Goal: Register for event/course

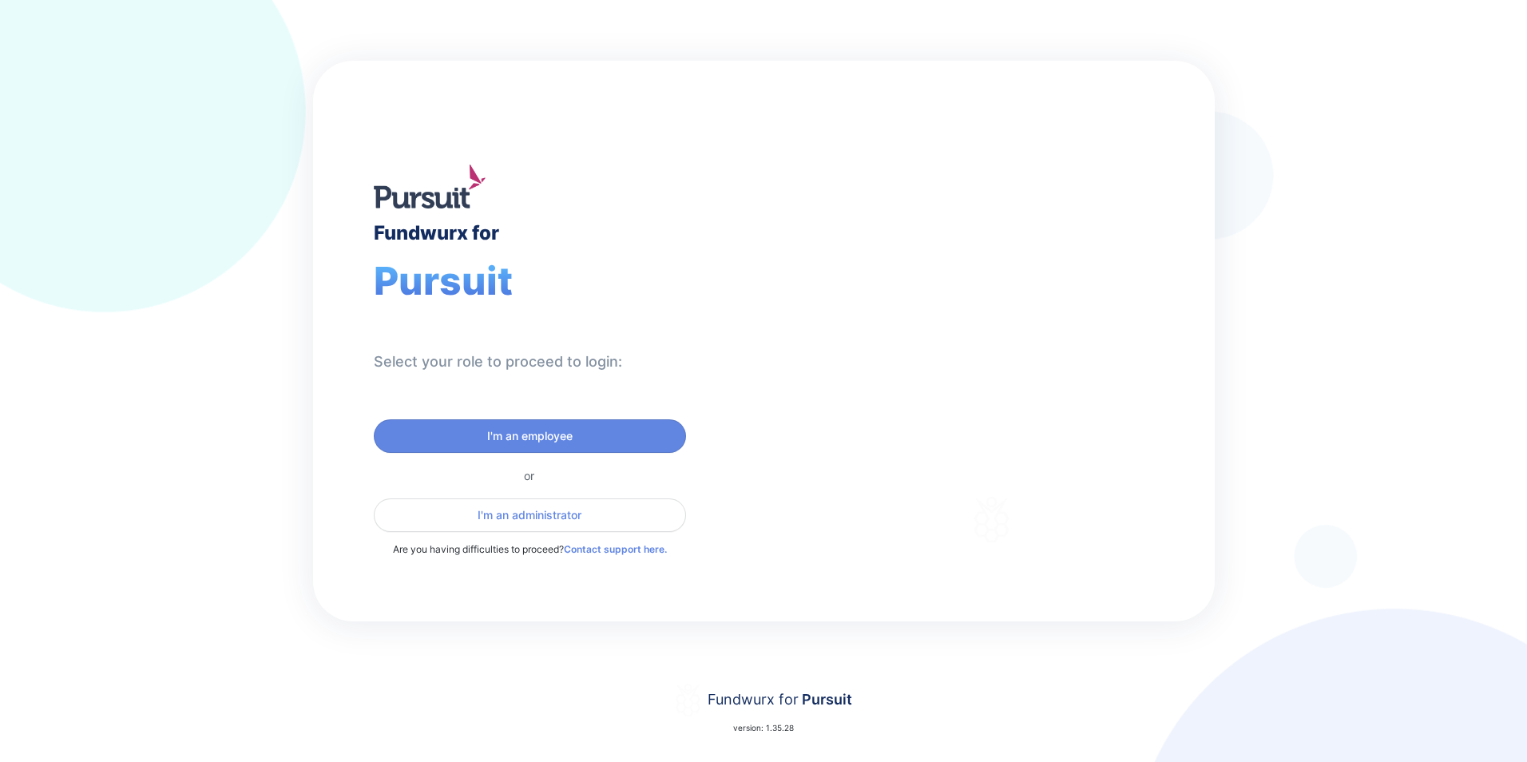
click at [457, 358] on div "Select your role to proceed to login:" at bounding box center [498, 361] width 248 height 19
click at [516, 435] on span "I'm an employee" at bounding box center [529, 436] width 85 height 16
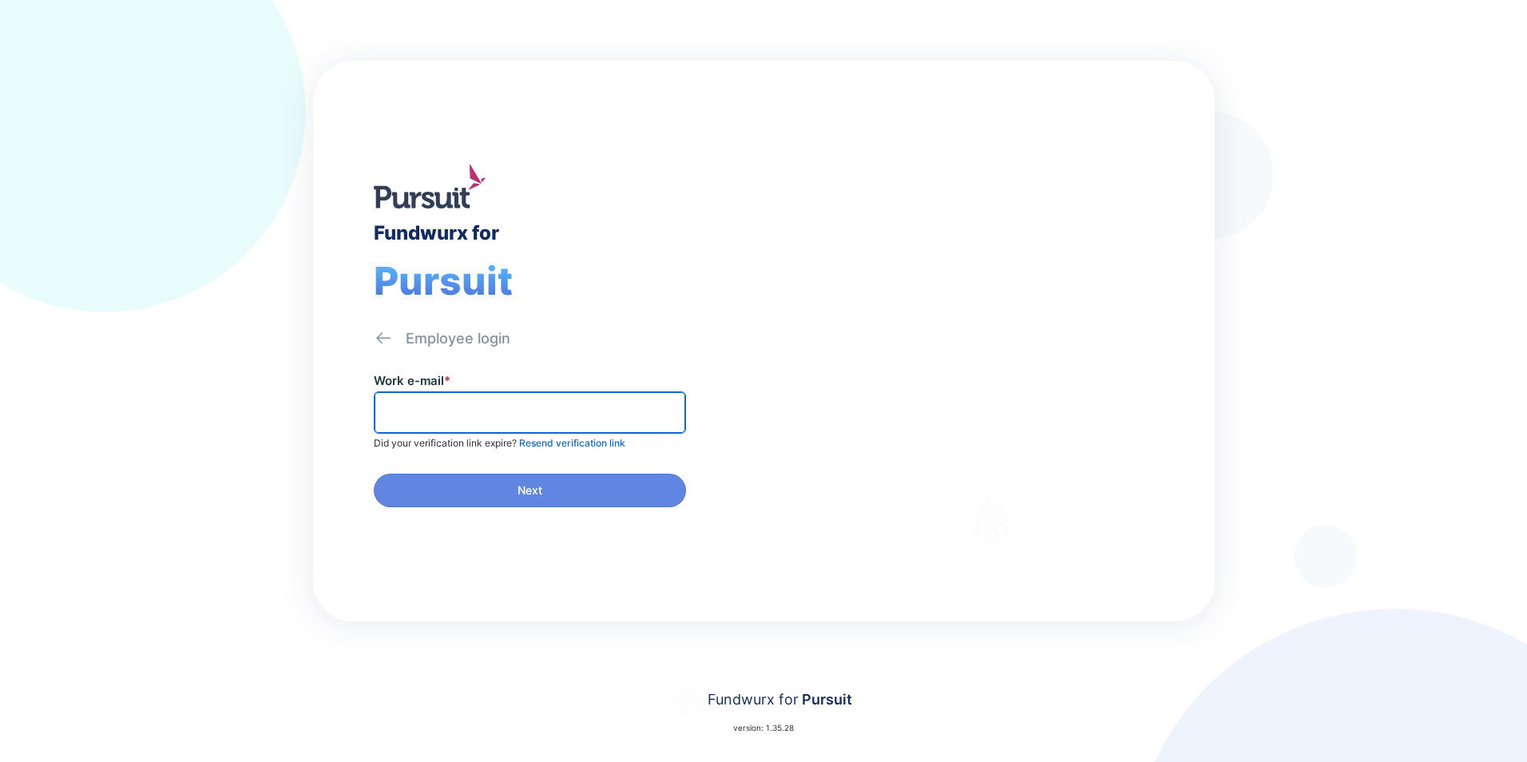
click at [485, 410] on input "text" at bounding box center [530, 412] width 298 height 25
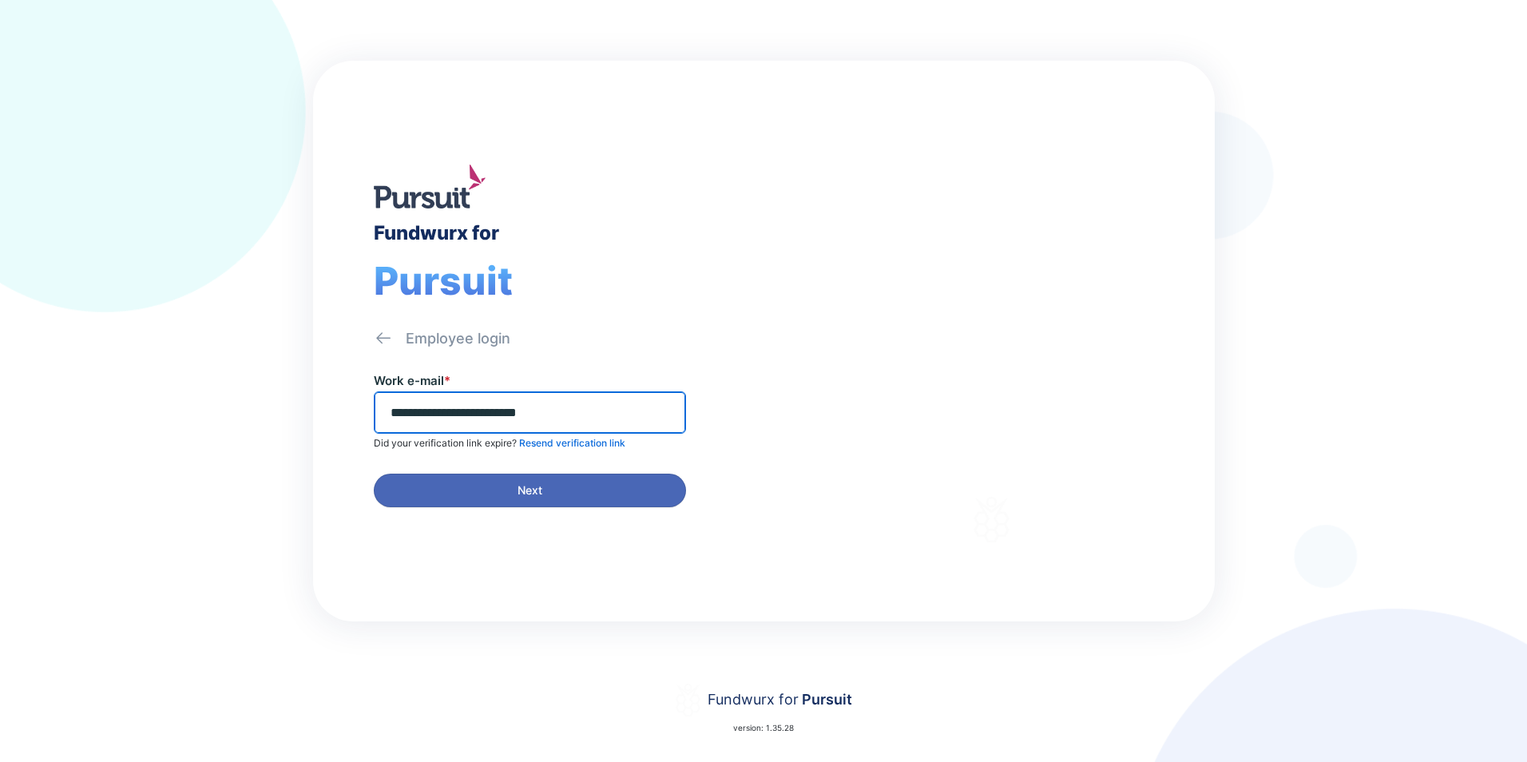
type input "**********"
click at [563, 500] on button "Next" at bounding box center [530, 490] width 312 height 34
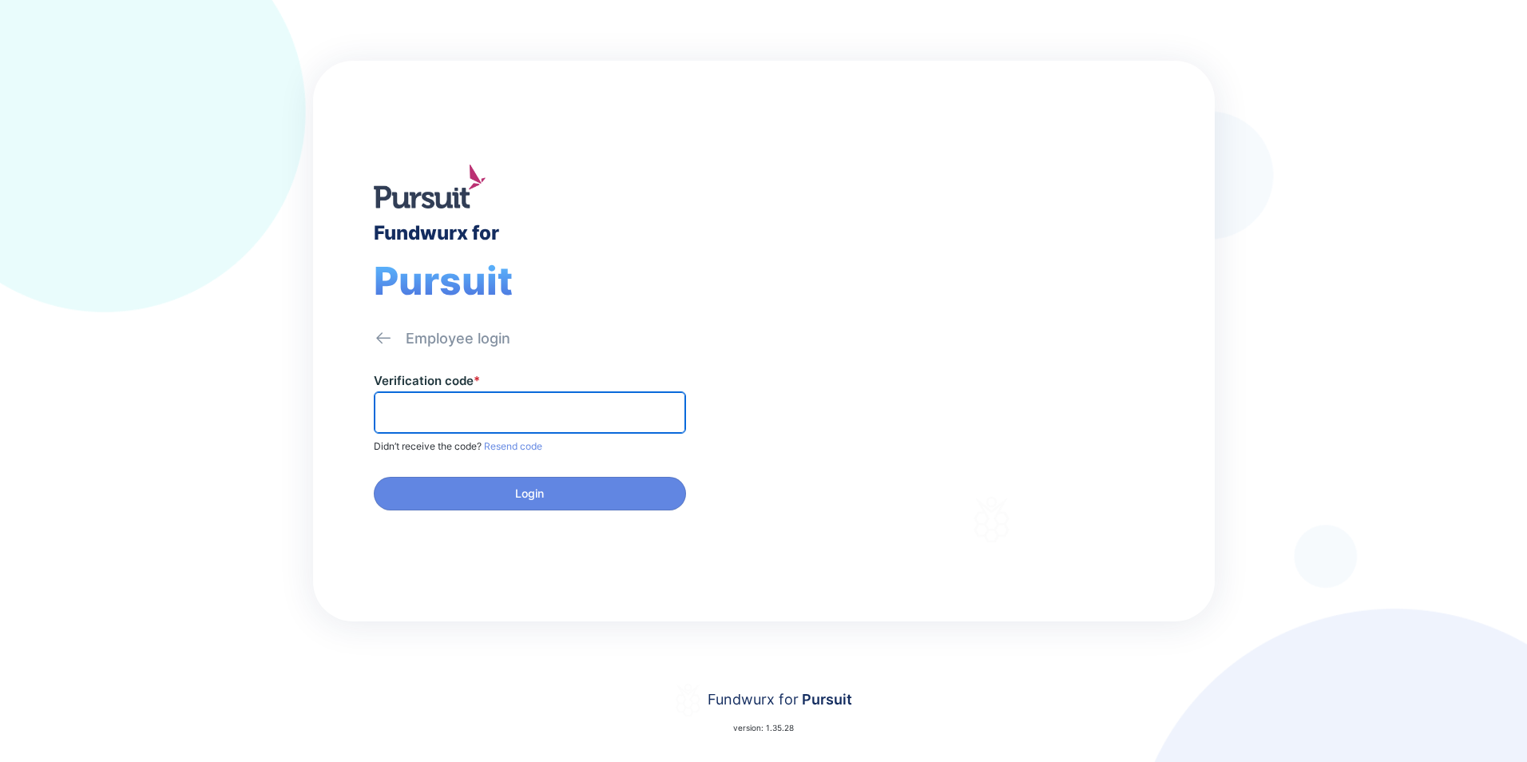
click at [549, 413] on input "text" at bounding box center [530, 412] width 298 height 25
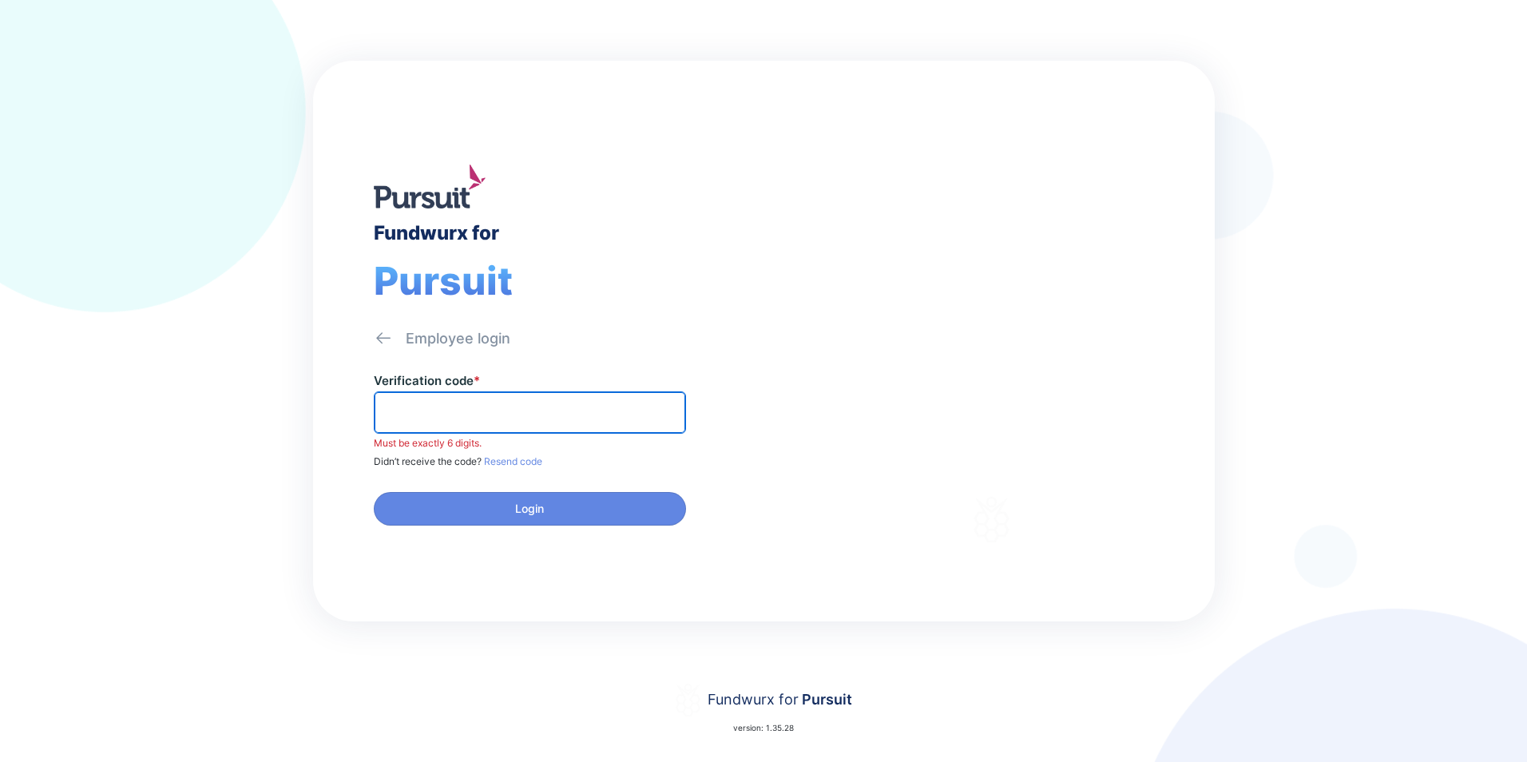
click at [511, 410] on input "text" at bounding box center [530, 412] width 298 height 25
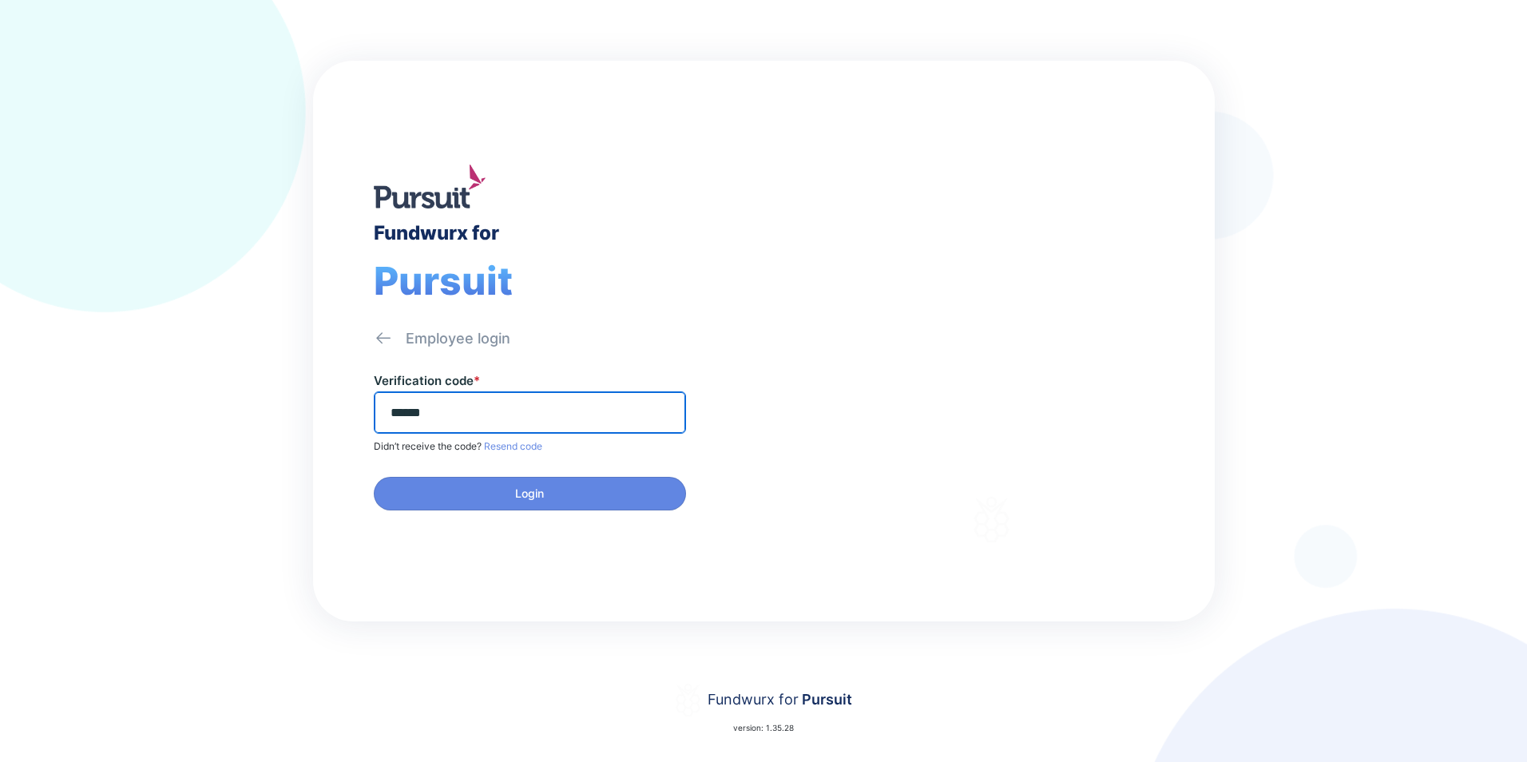
type input "******"
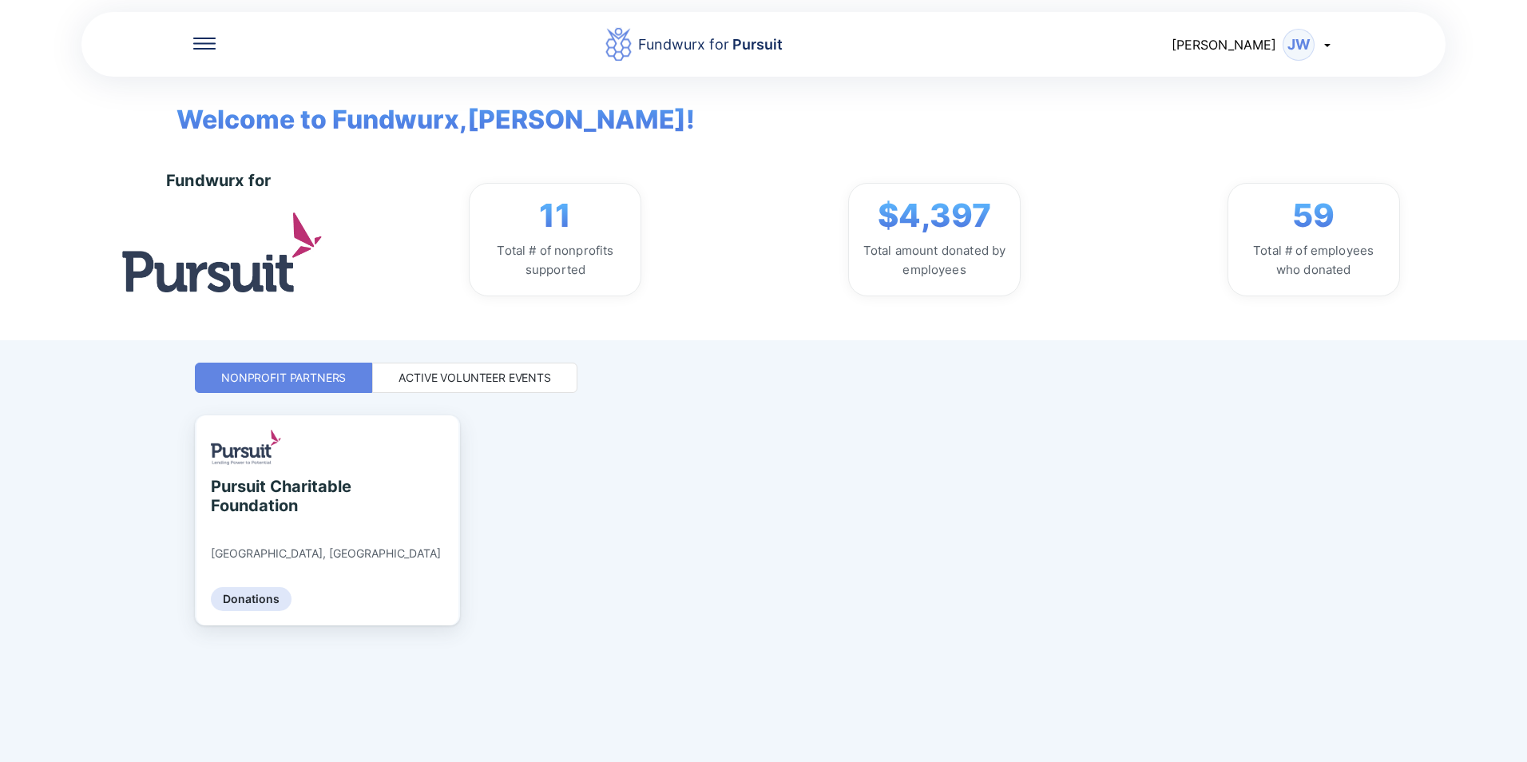
click at [481, 380] on div "Active Volunteer Events" at bounding box center [474, 378] width 152 height 16
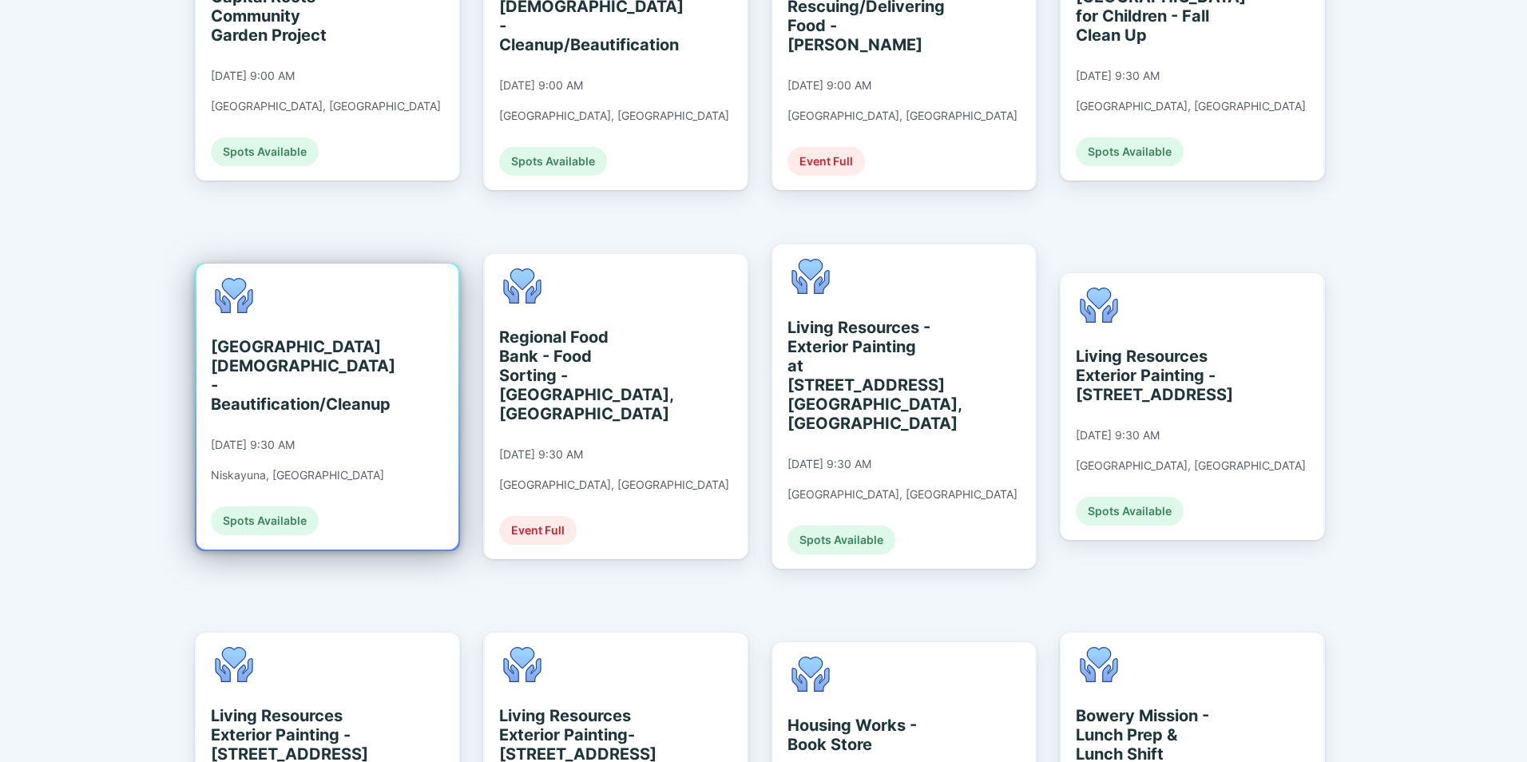
scroll to position [927, 0]
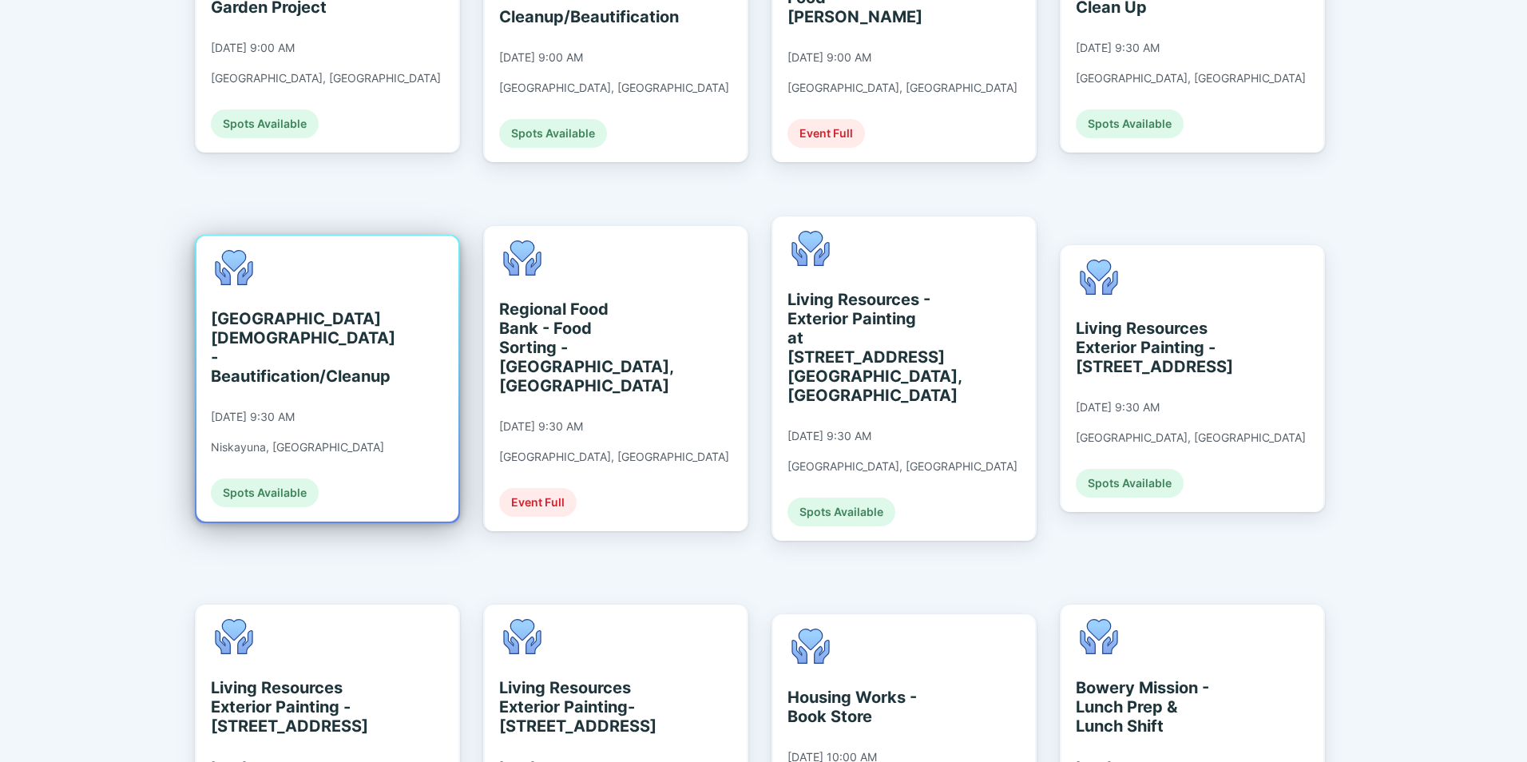
click at [306, 309] on div "[GEOGRAPHIC_DATA][DEMOGRAPHIC_DATA] - Beautification/Cleanup" at bounding box center [284, 347] width 146 height 77
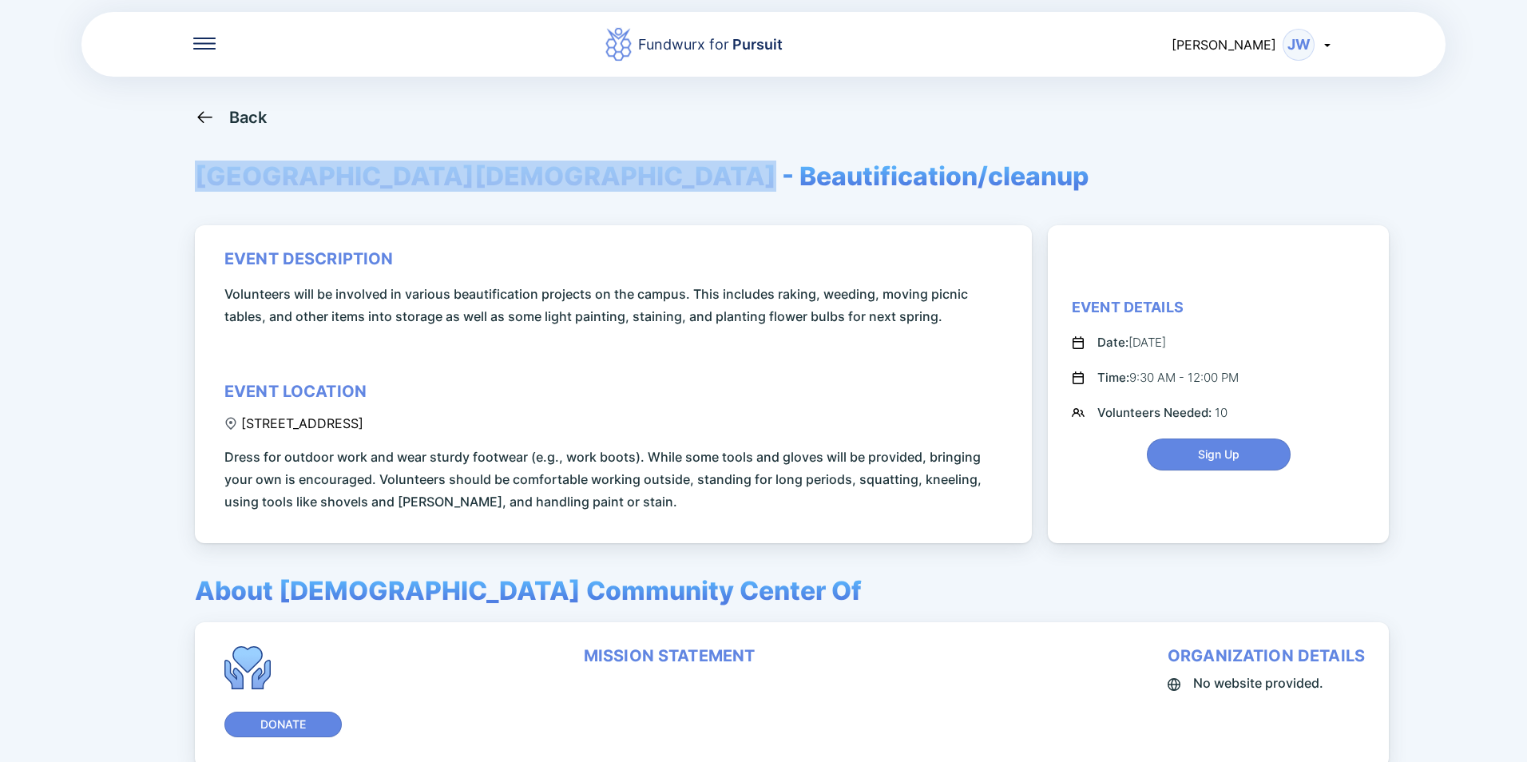
drag, startPoint x: 184, startPoint y: 178, endPoint x: 701, endPoint y: 187, distance: 517.4
click at [701, 187] on div "Fundwurx for Pursuit [PERSON_NAME] Back [GEOGRAPHIC_DATA][DEMOGRAPHIC_DATA] - B…" at bounding box center [763, 381] width 1527 height 762
copy span "[GEOGRAPHIC_DATA][DEMOGRAPHIC_DATA]"
click at [766, 578] on div "About [DEMOGRAPHIC_DATA] Community Center Of Donate mission statement organizat…" at bounding box center [792, 671] width 1194 height 192
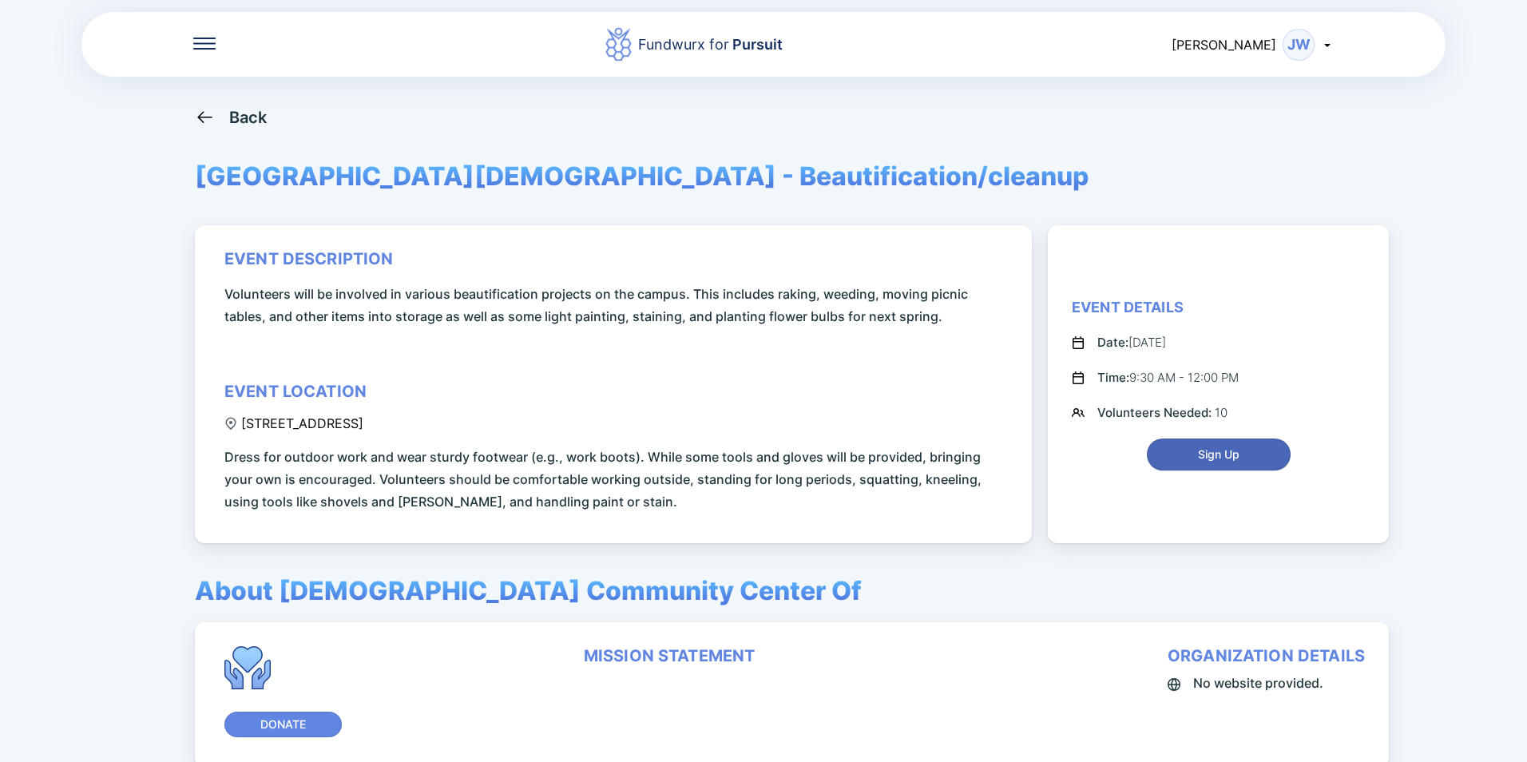
click at [1240, 453] on span "Sign Up" at bounding box center [1218, 454] width 123 height 16
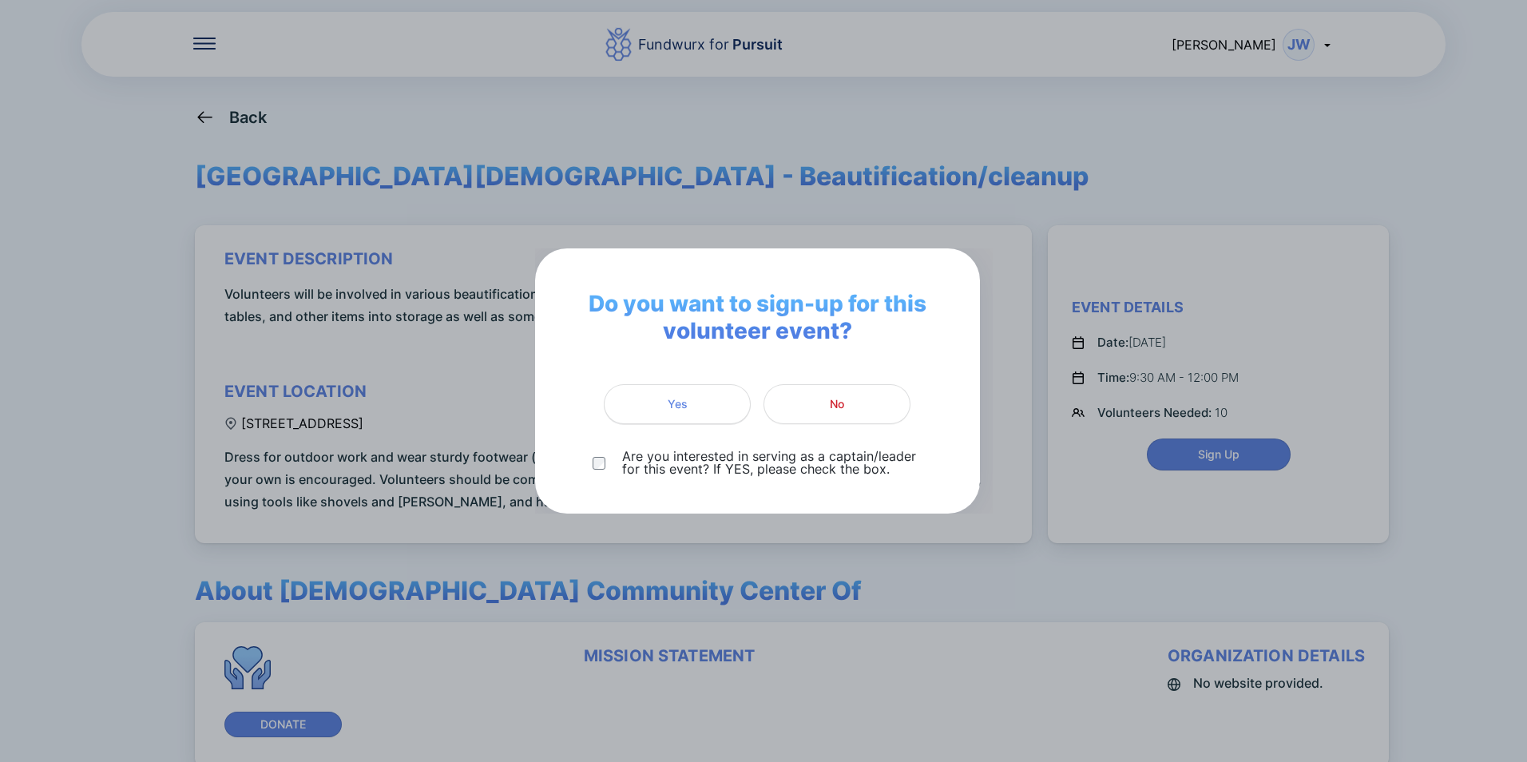
click at [691, 402] on span "Yes" at bounding box center [677, 404] width 126 height 16
